Goal: Obtain resource: Obtain resource

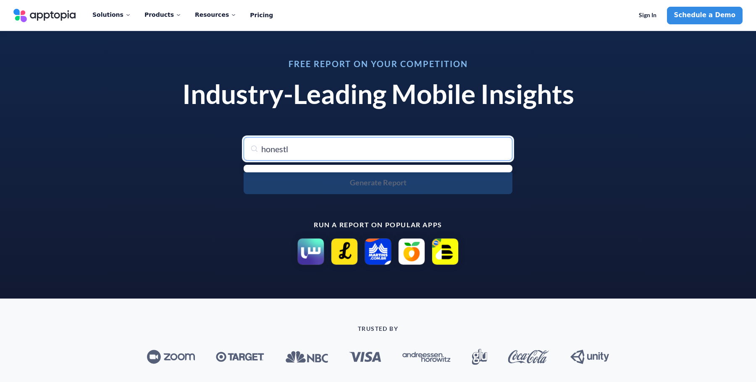
type input "honestly"
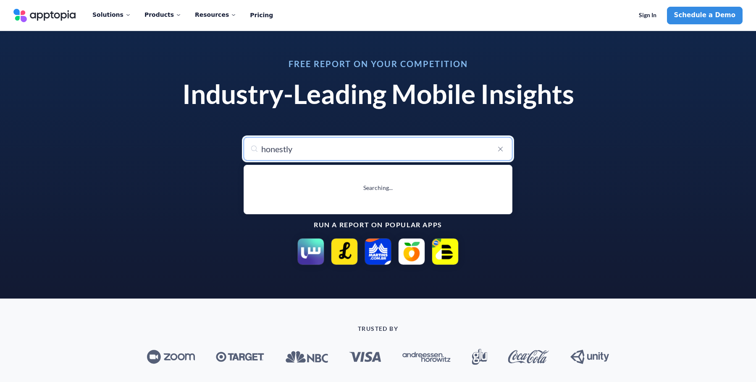
type input "honestly: Wellbeing Coaching"
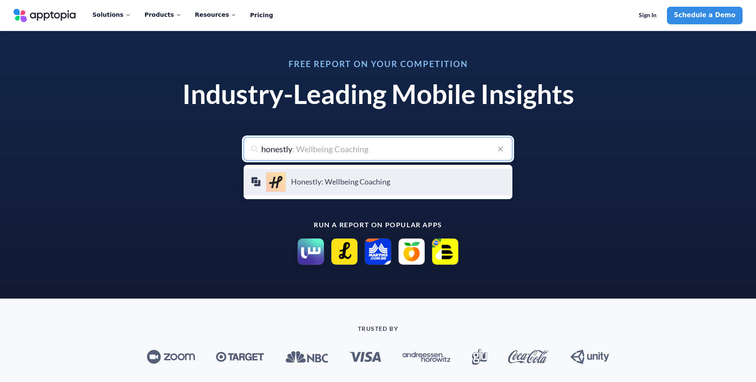
click at [299, 189] on div "Honestly: Wellbeing Coaching" at bounding box center [378, 182] width 254 height 20
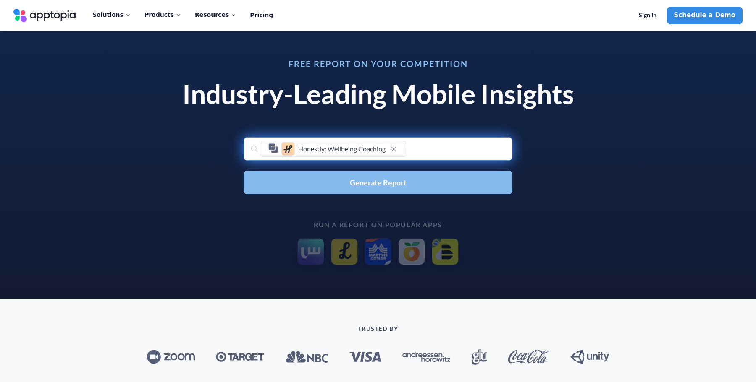
click at [372, 186] on span "Generate Report" at bounding box center [378, 183] width 57 height 8
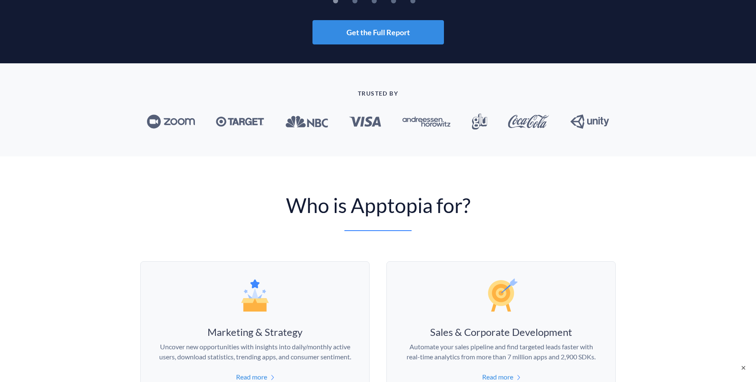
scroll to position [110, 0]
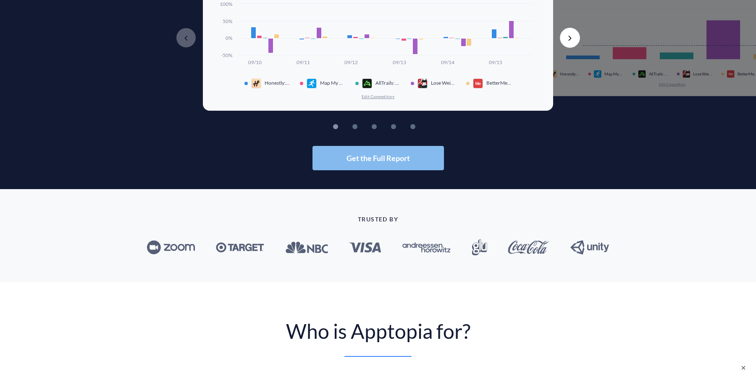
click at [406, 154] on span "Get the Full Report" at bounding box center [377, 158] width 63 height 8
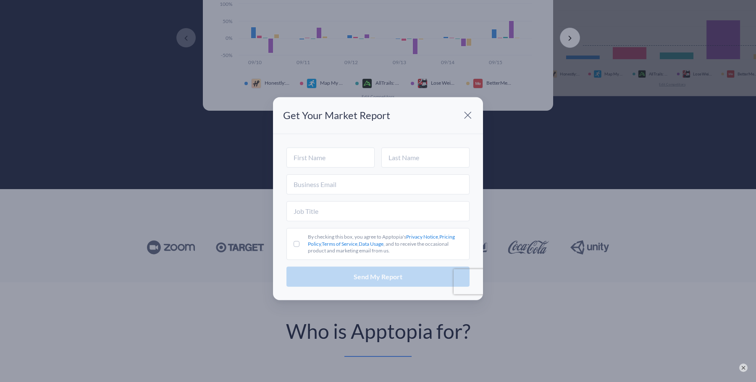
click at [472, 110] on span at bounding box center [467, 115] width 17 height 17
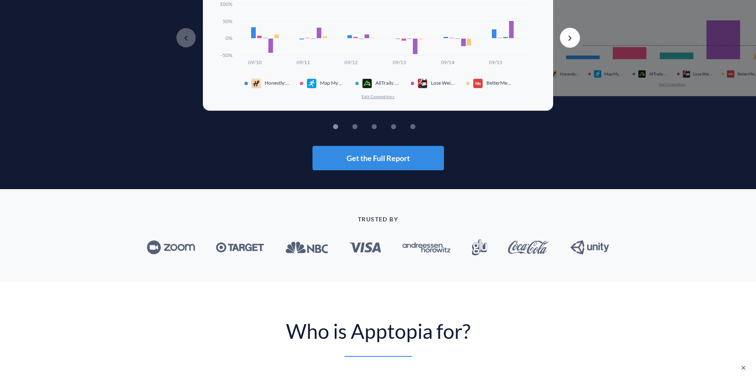
click at [570, 31] on button "Next" at bounding box center [570, 38] width 20 height 20
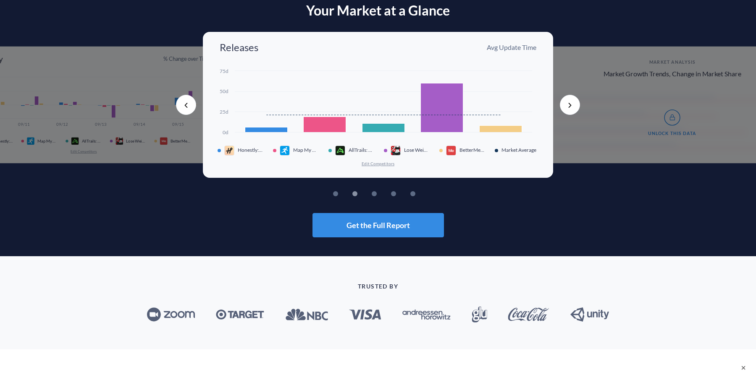
scroll to position [41, 0]
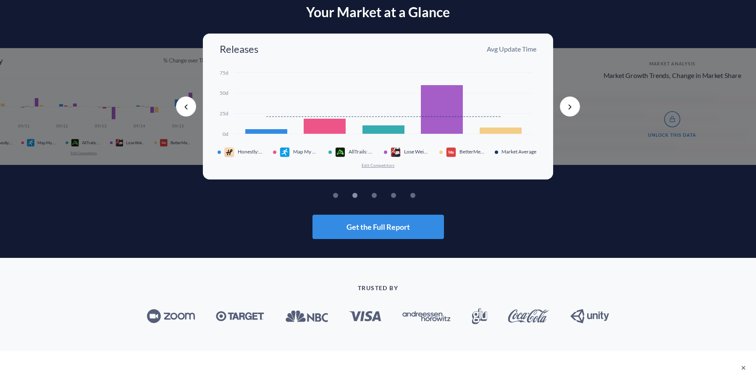
click at [575, 89] on div "Market Analysis Market Growth Trends, Change in Market Share Unlock This Data" at bounding box center [672, 106] width 280 height 117
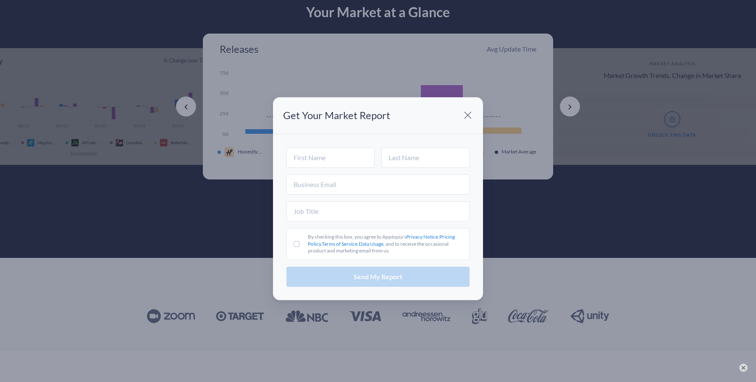
click at [574, 101] on div "Get Your Market Report By checking this box, you agree to Apptopia's Privacy No…" at bounding box center [378, 191] width 756 height 382
click at [467, 113] on span at bounding box center [467, 115] width 17 height 17
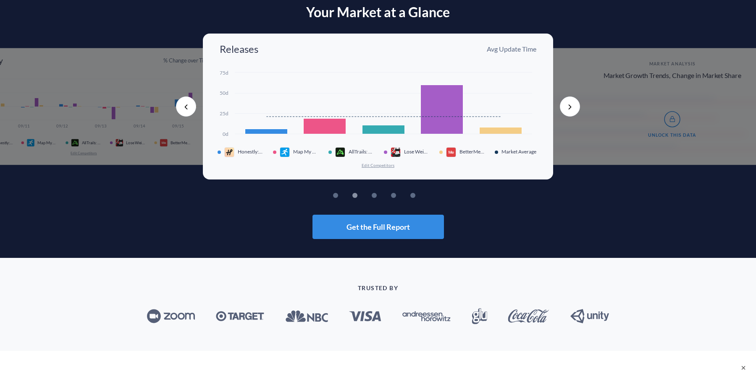
click at [565, 105] on button "Next" at bounding box center [570, 107] width 20 height 20
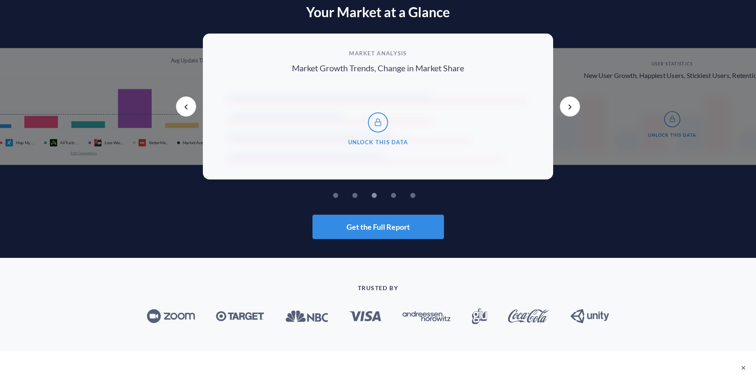
click at [565, 105] on button "Next" at bounding box center [570, 107] width 20 height 20
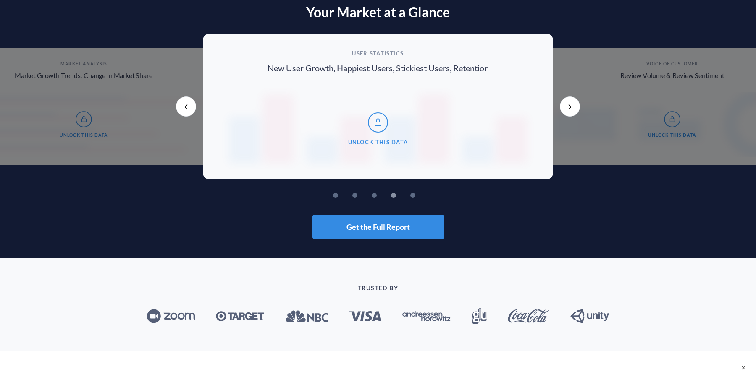
click at [565, 105] on button "Next" at bounding box center [570, 107] width 20 height 20
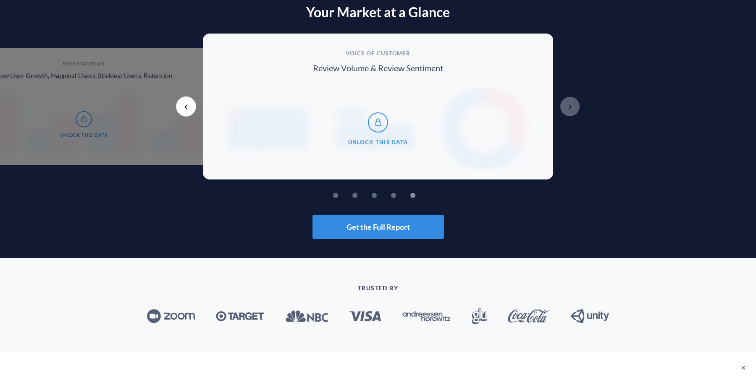
click at [565, 105] on button "Next" at bounding box center [570, 107] width 20 height 20
